Goal: Task Accomplishment & Management: Complete application form

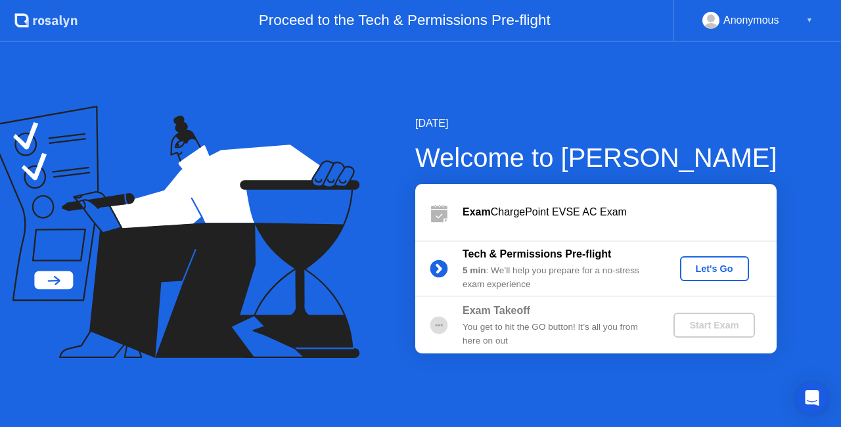
click at [711, 268] on div "Let's Go" at bounding box center [715, 269] width 59 height 11
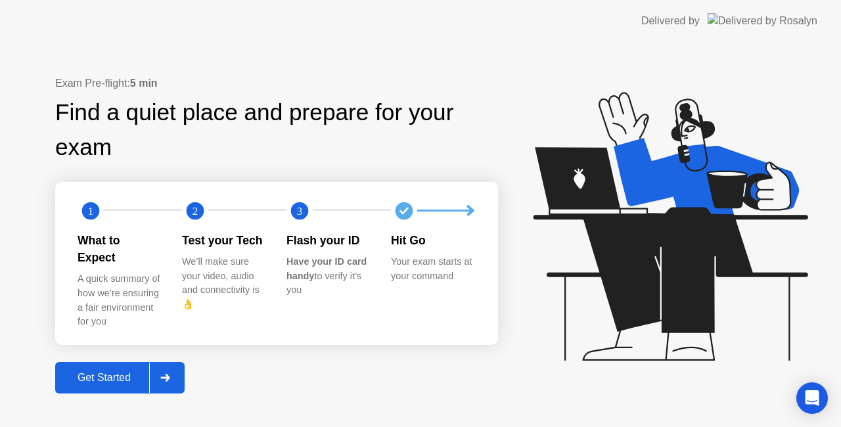
click at [165, 374] on icon at bounding box center [165, 378] width 10 height 8
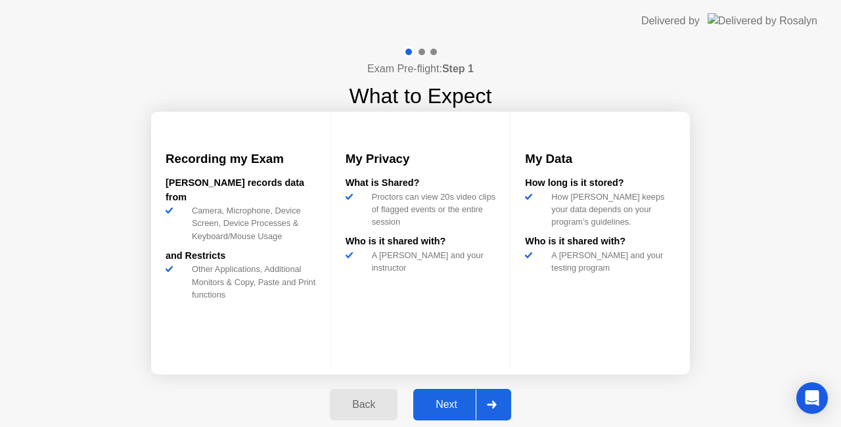
click at [494, 398] on div at bounding box center [492, 405] width 32 height 30
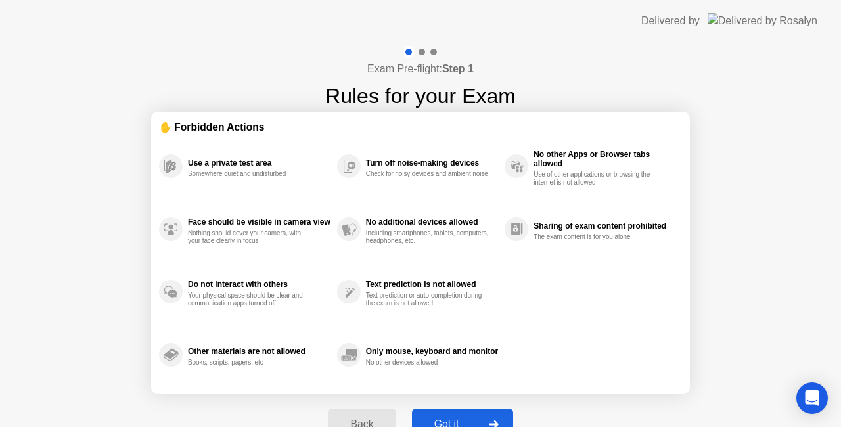
click at [497, 415] on div at bounding box center [494, 425] width 32 height 30
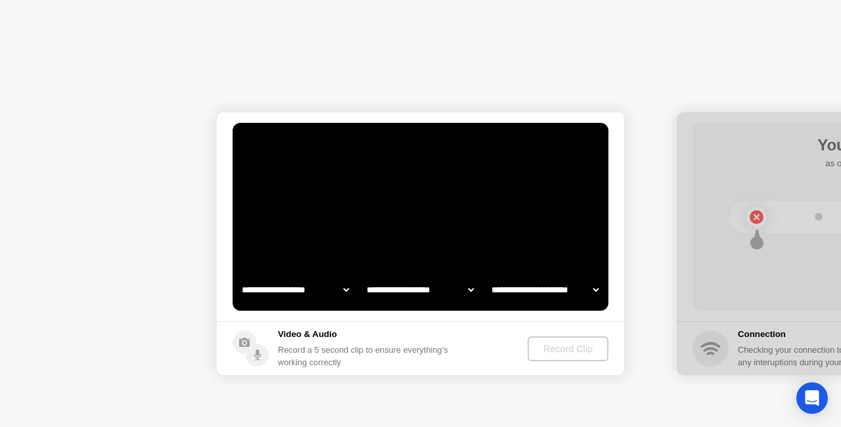
select select "**********"
select select "*******"
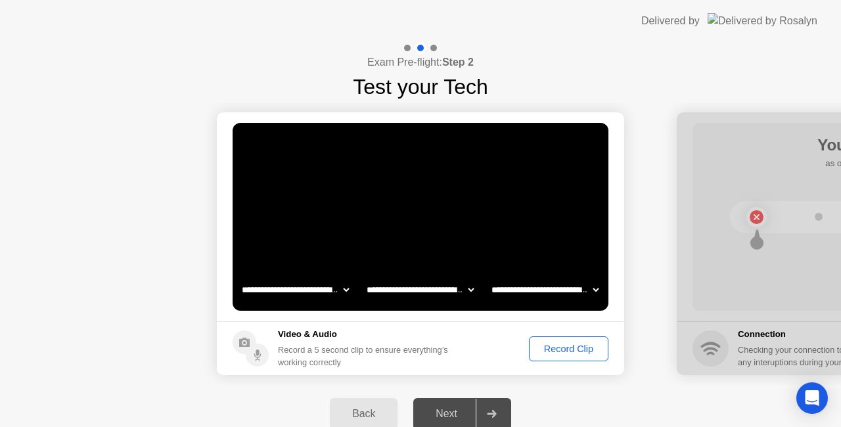
click at [579, 350] on div "Record Clip" at bounding box center [569, 349] width 70 height 11
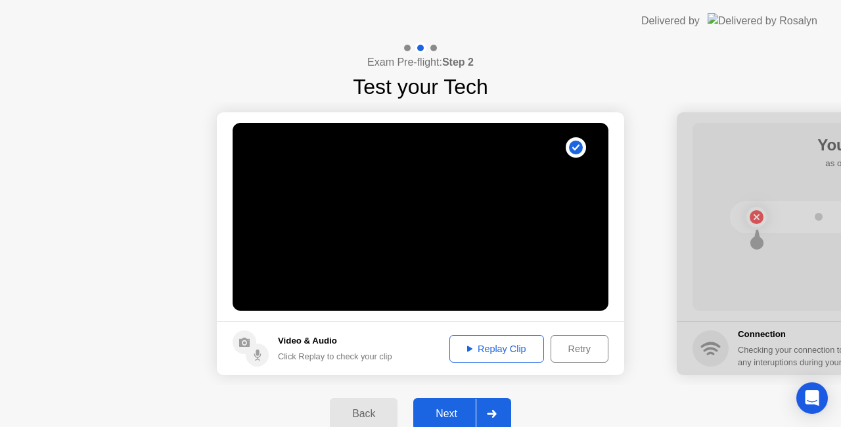
click at [496, 348] on div "Replay Clip" at bounding box center [496, 349] width 85 height 11
click at [492, 412] on icon at bounding box center [492, 414] width 10 height 8
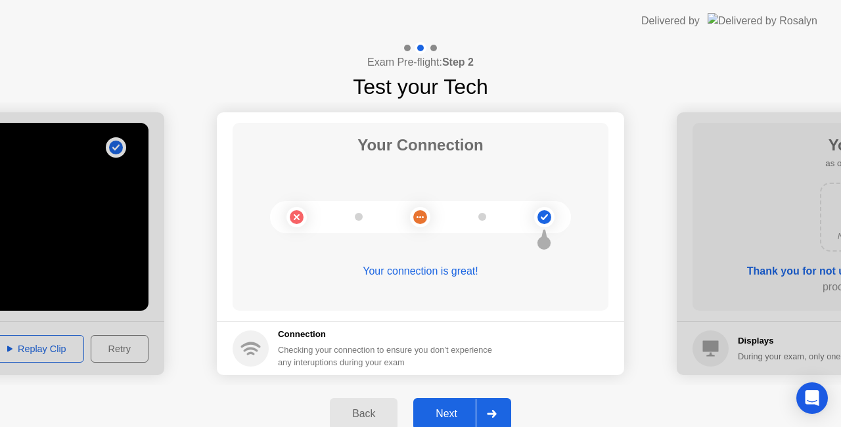
click at [488, 406] on div at bounding box center [492, 414] width 32 height 30
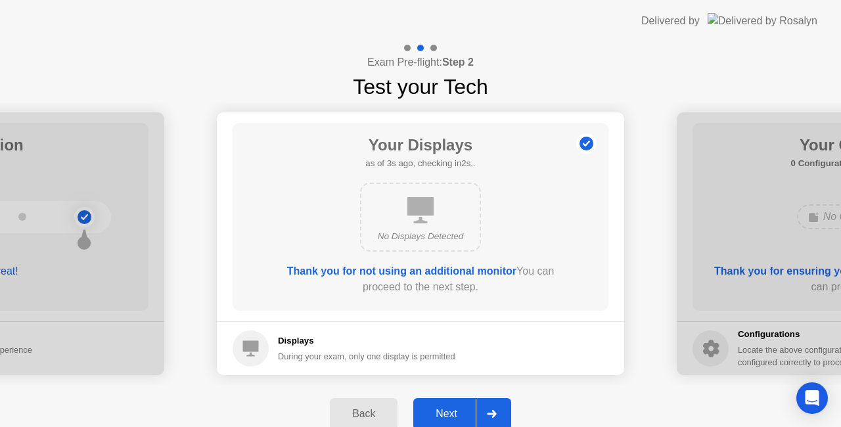
click at [488, 406] on div at bounding box center [492, 414] width 32 height 30
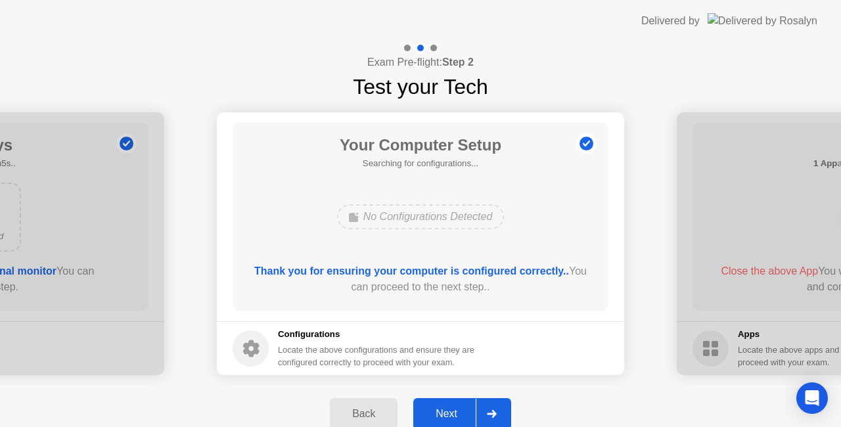
click at [488, 406] on div at bounding box center [492, 414] width 32 height 30
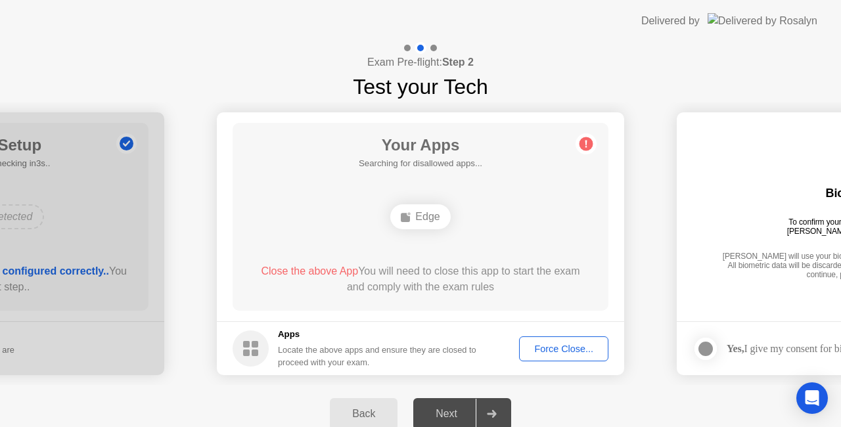
click at [565, 346] on div "Force Close..." at bounding box center [564, 349] width 80 height 11
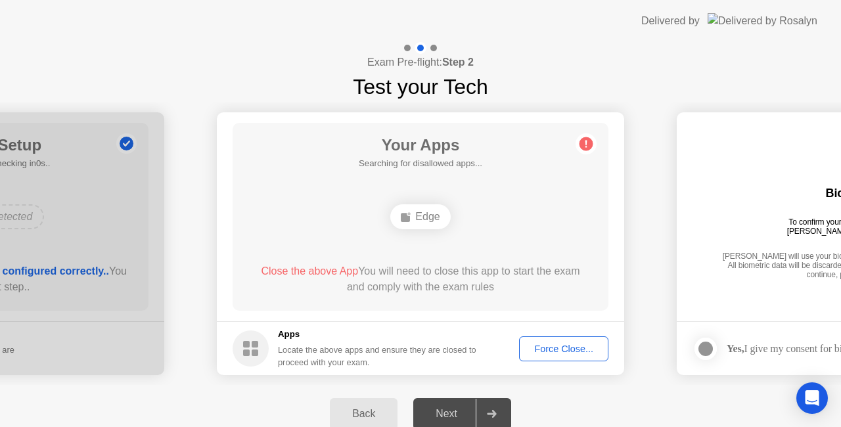
click at [568, 344] on div "Force Close..." at bounding box center [564, 349] width 80 height 11
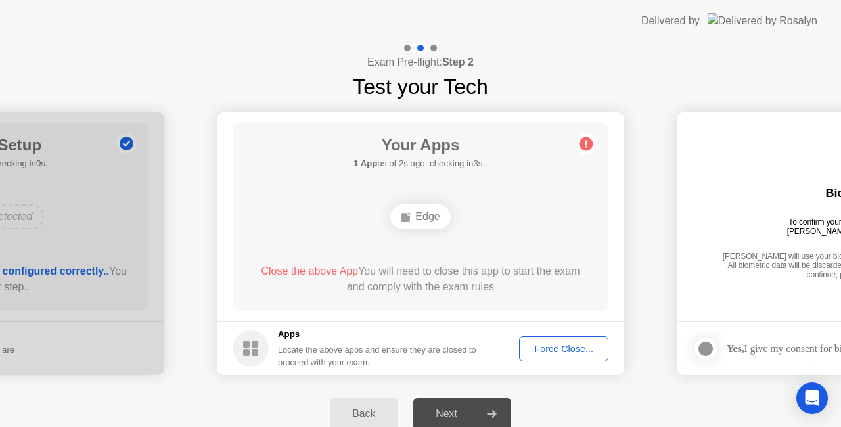
click at [559, 344] on div "Force Close..." at bounding box center [564, 349] width 80 height 11
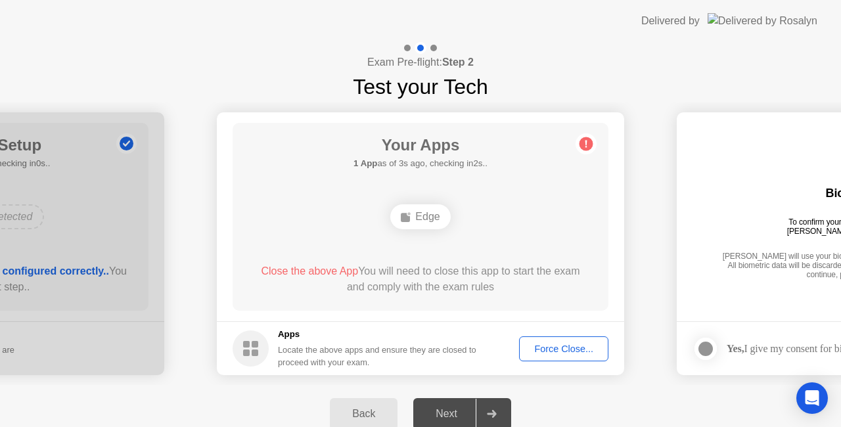
click at [560, 348] on div "Force Close..." at bounding box center [564, 349] width 80 height 11
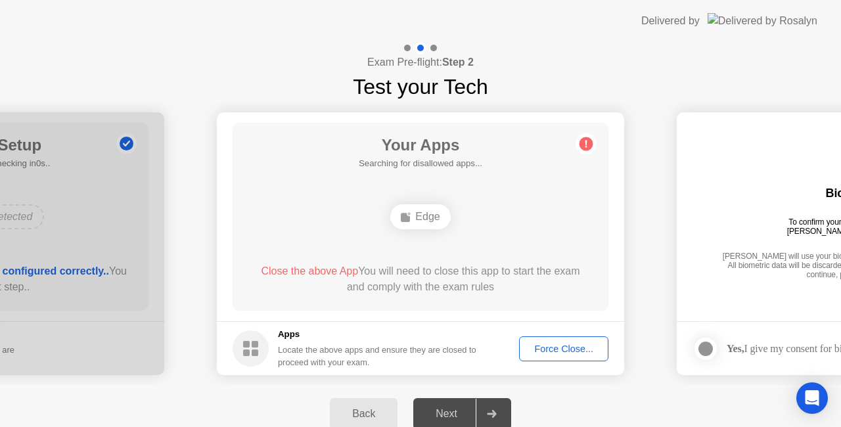
click at [560, 344] on div "Force Close..." at bounding box center [564, 349] width 80 height 11
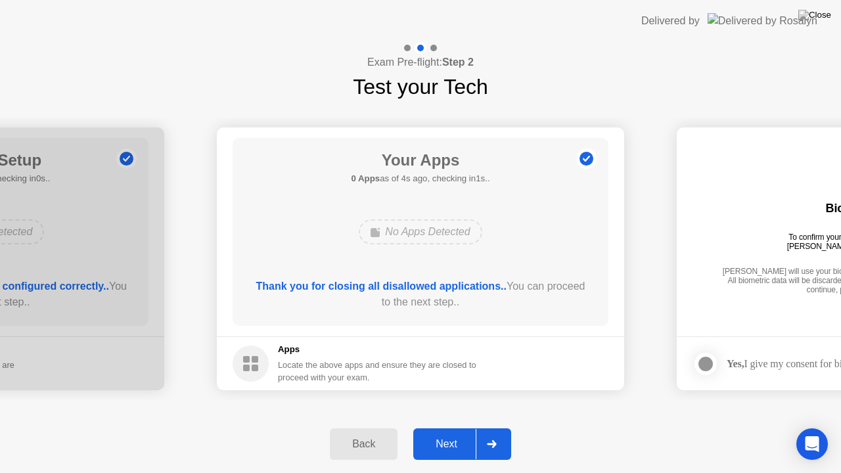
click at [494, 427] on icon at bounding box center [492, 444] width 10 height 8
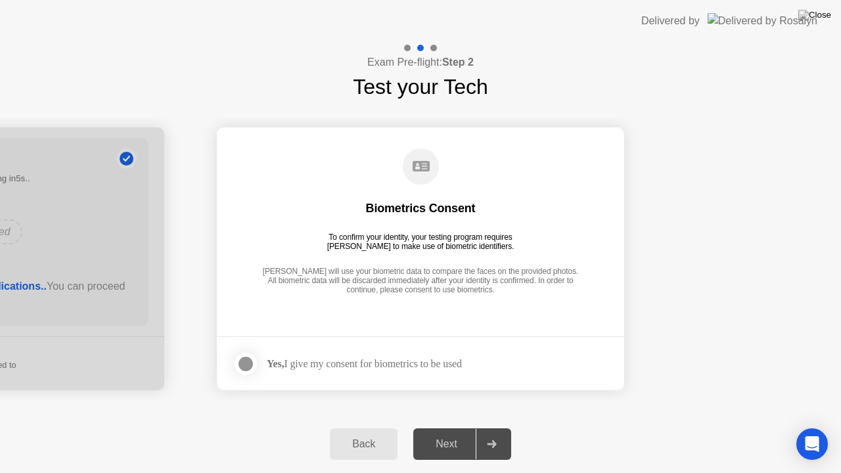
click at [242, 360] on div at bounding box center [246, 364] width 16 height 16
click at [493, 427] on div at bounding box center [492, 444] width 32 height 30
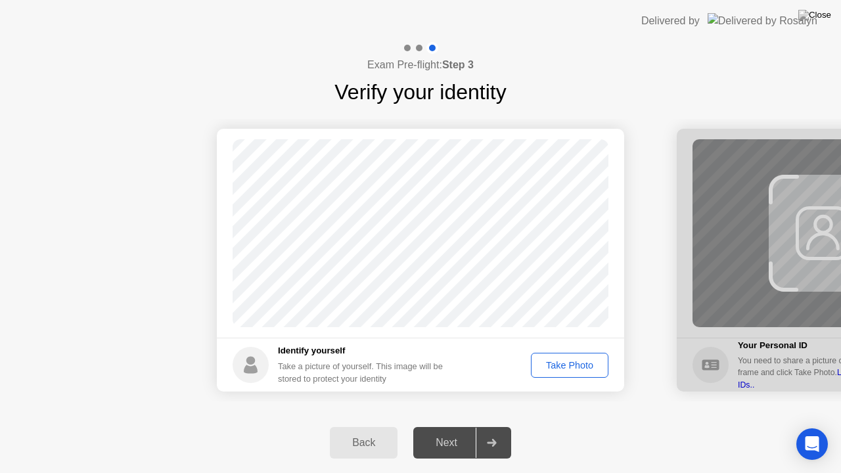
click at [568, 366] on div "Take Photo" at bounding box center [570, 365] width 68 height 11
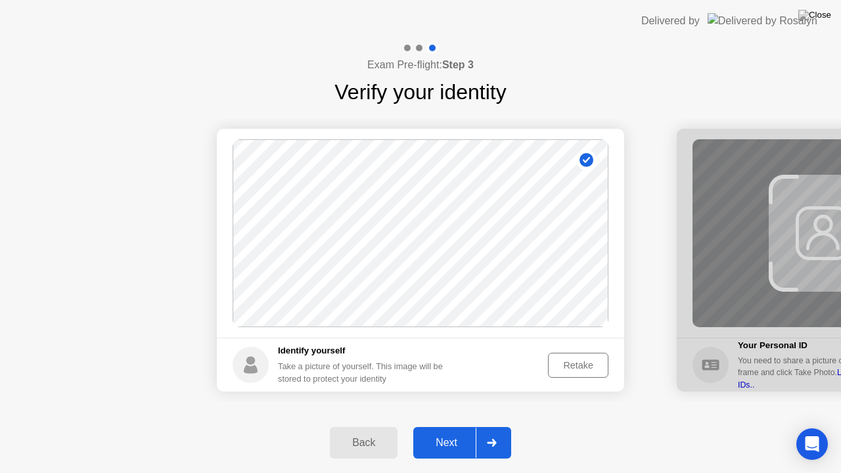
click at [494, 427] on icon at bounding box center [492, 443] width 10 height 8
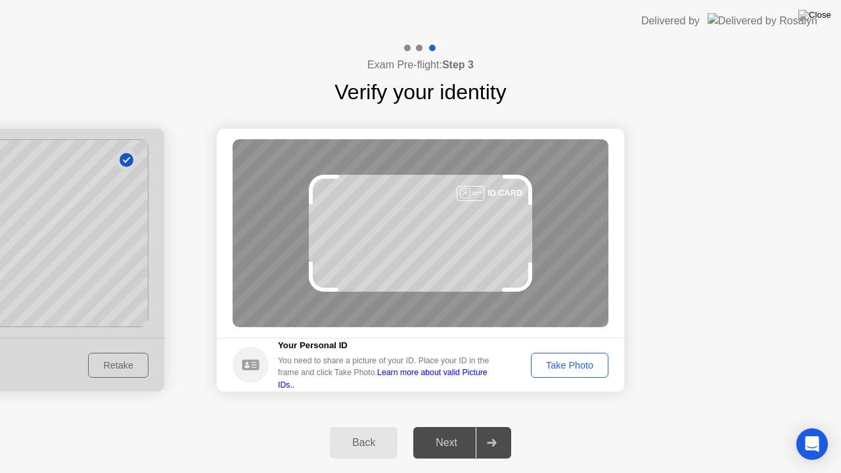
click at [559, 364] on div "Take Photo" at bounding box center [570, 365] width 68 height 11
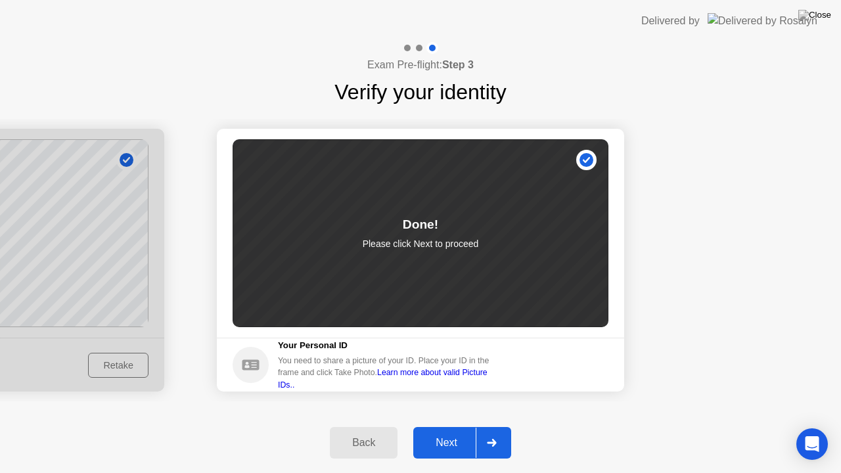
click at [490, 427] on icon at bounding box center [492, 443] width 10 height 8
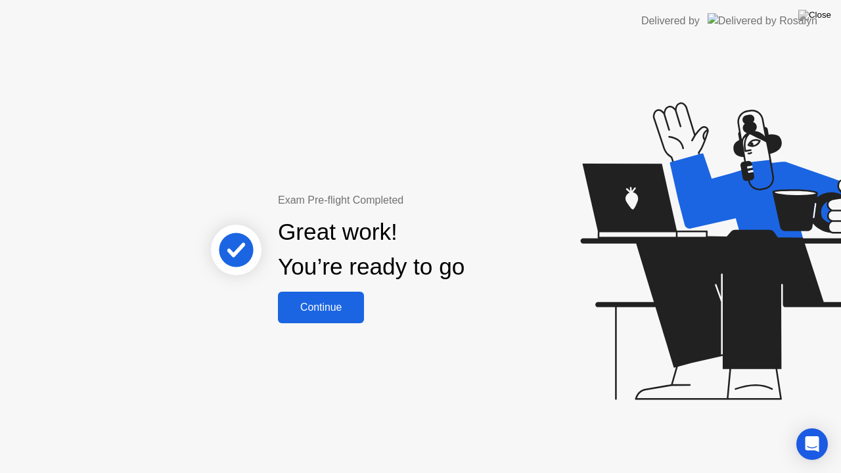
click at [329, 304] on div "Continue" at bounding box center [321, 308] width 78 height 12
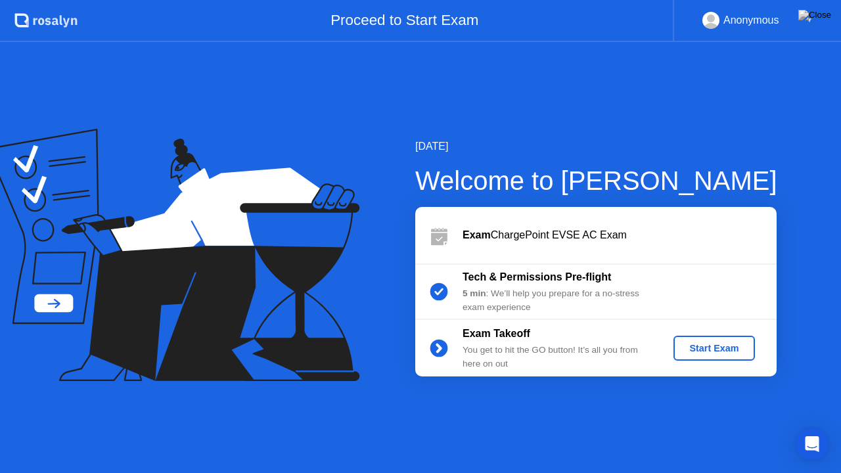
click at [703, 344] on div "Start Exam" at bounding box center [714, 348] width 70 height 11
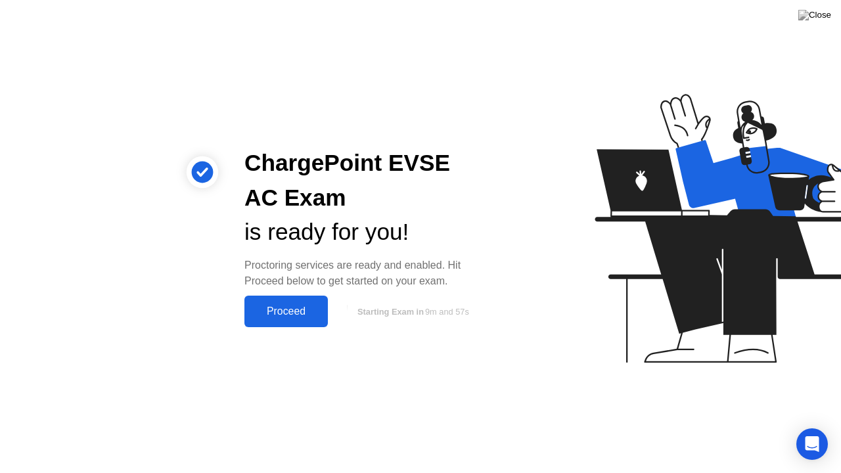
click at [294, 311] on div "Proceed" at bounding box center [287, 312] width 76 height 12
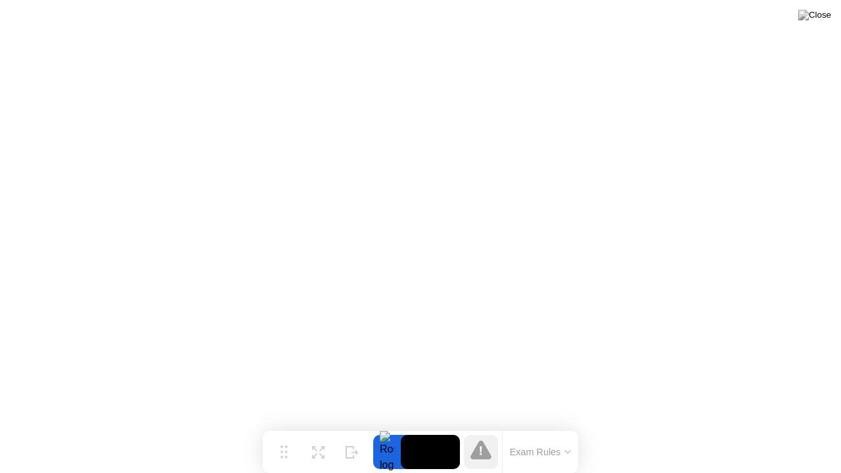
click at [567, 427] on button "Exam Rules" at bounding box center [541, 452] width 70 height 12
